Goal: Find specific page/section: Find specific page/section

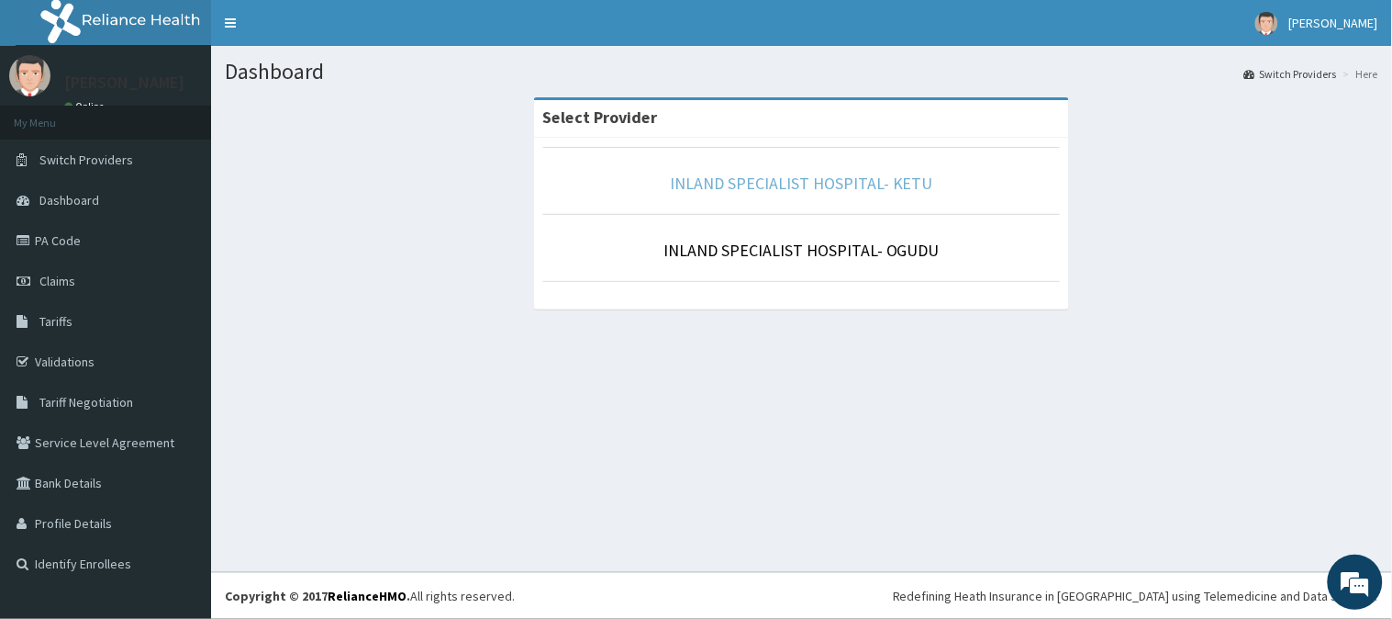
click at [754, 180] on link "INLAND SPECIALIST HOSPITAL- KETU" at bounding box center [801, 183] width 263 height 21
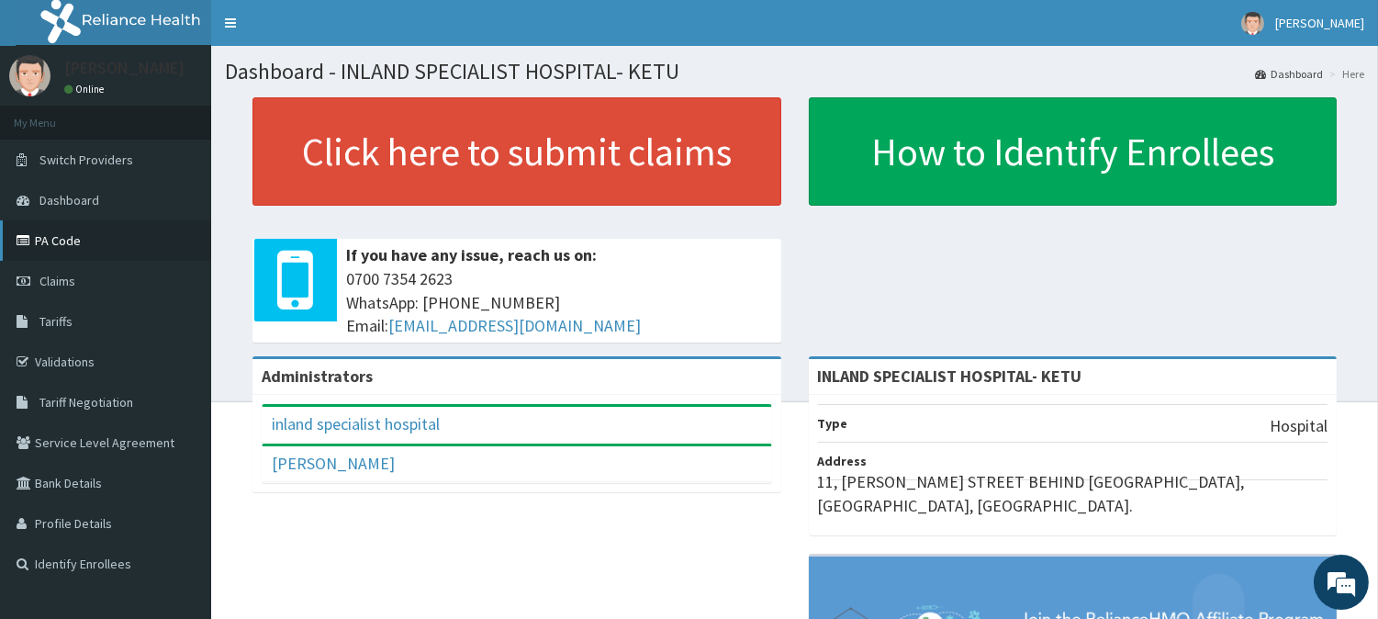
click at [51, 243] on link "PA Code" at bounding box center [105, 240] width 211 height 40
